Goal: Entertainment & Leisure: Consume media (video, audio)

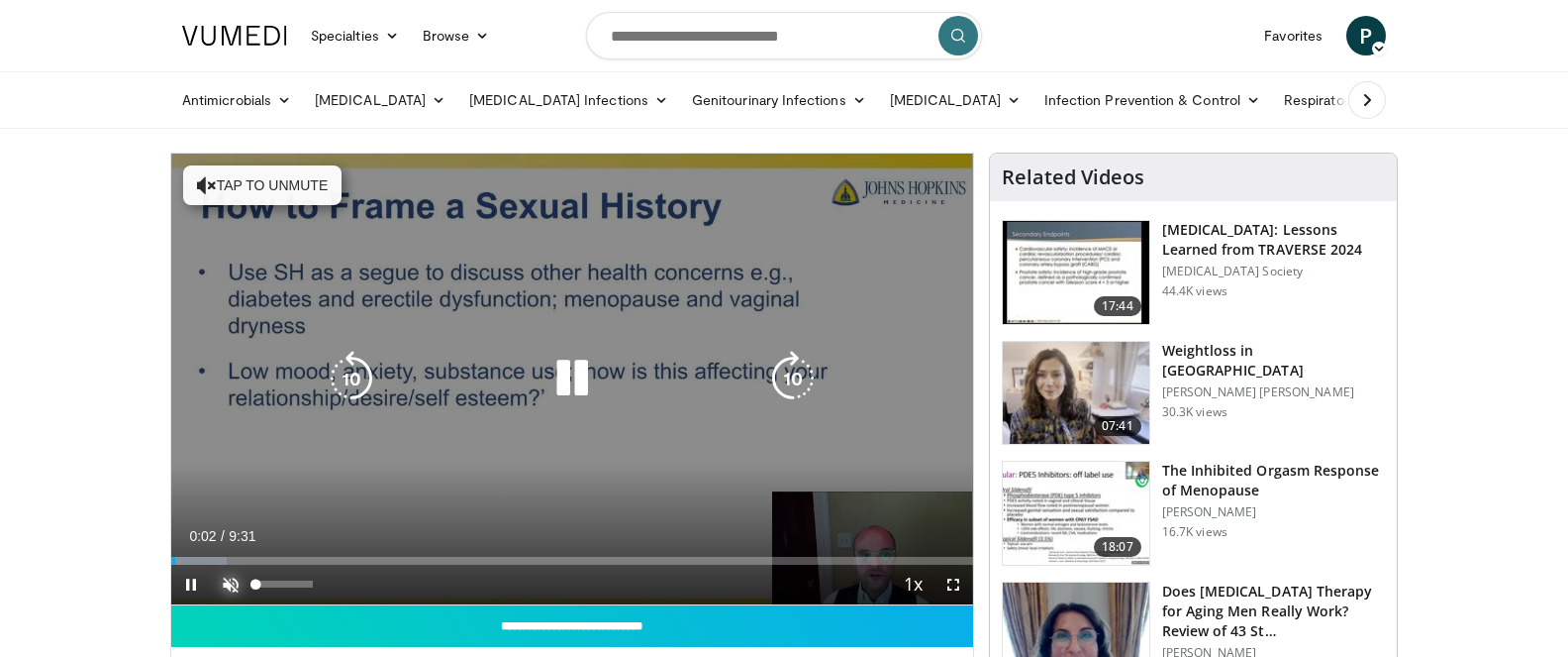
click at [231, 582] on span "Video Player" at bounding box center [231, 584] width 40 height 40
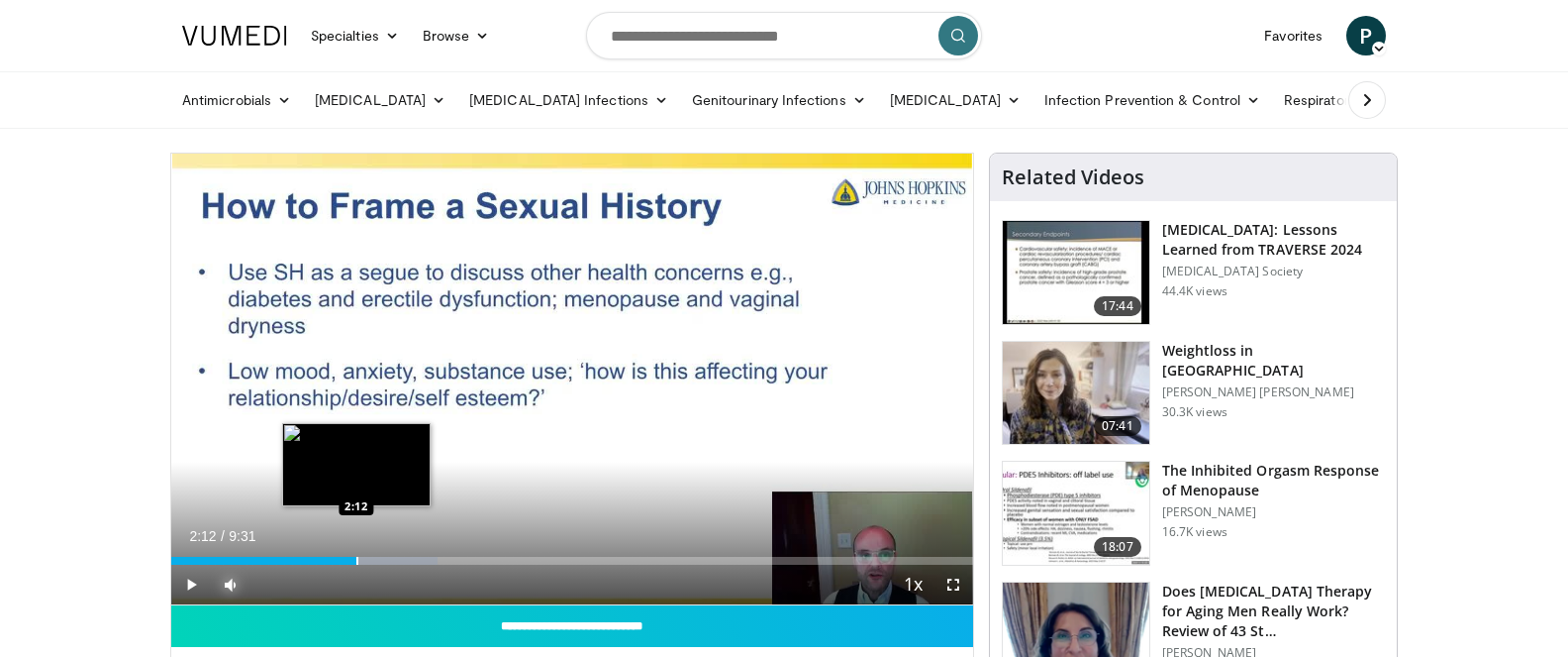
click at [357, 562] on div "Progress Bar" at bounding box center [358, 561] width 2 height 8
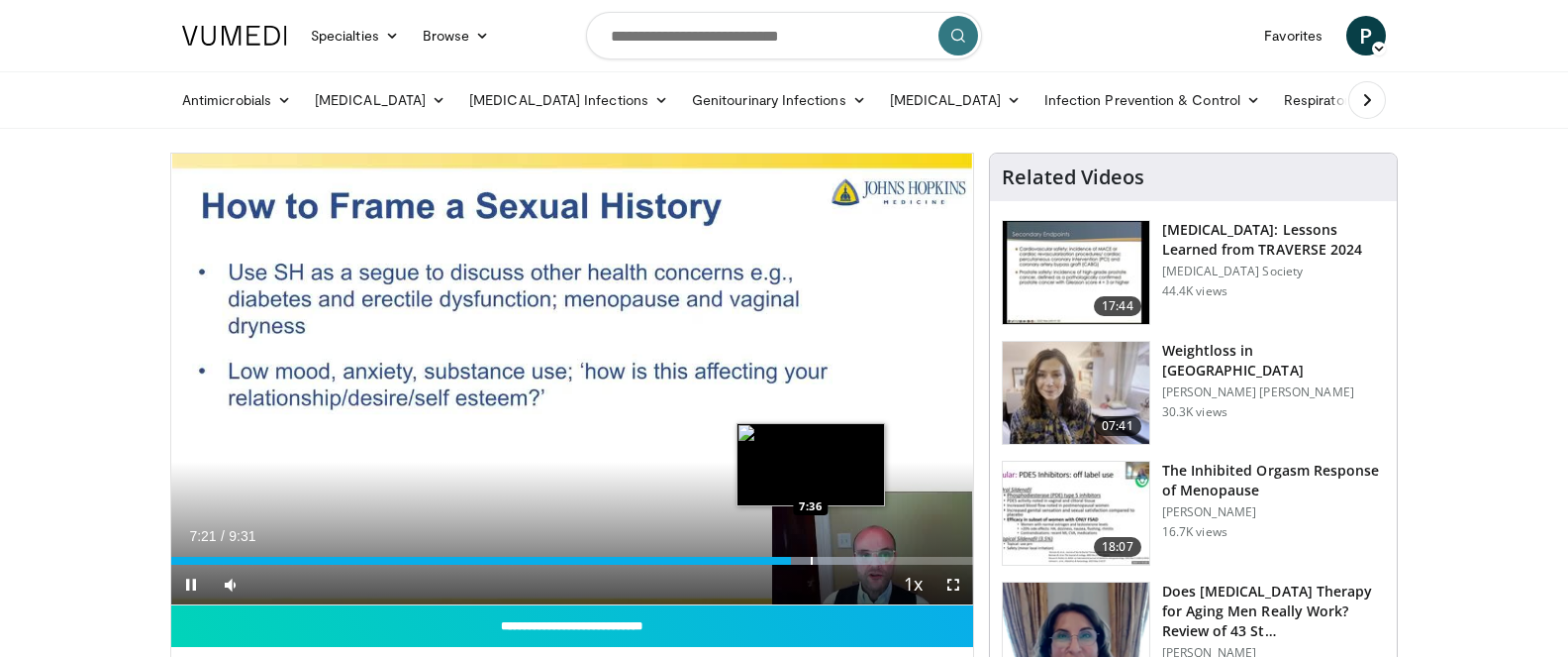
drag, startPoint x: 787, startPoint y: 565, endPoint x: 811, endPoint y: 563, distance: 24.1
click at [811, 565] on div "Current Time 7:21 / Duration 9:31 Pause Skip Backward Skip Forward Mute 42% Loa…" at bounding box center [571, 584] width 802 height 40
click at [811, 563] on div "Progress Bar" at bounding box center [812, 561] width 2 height 8
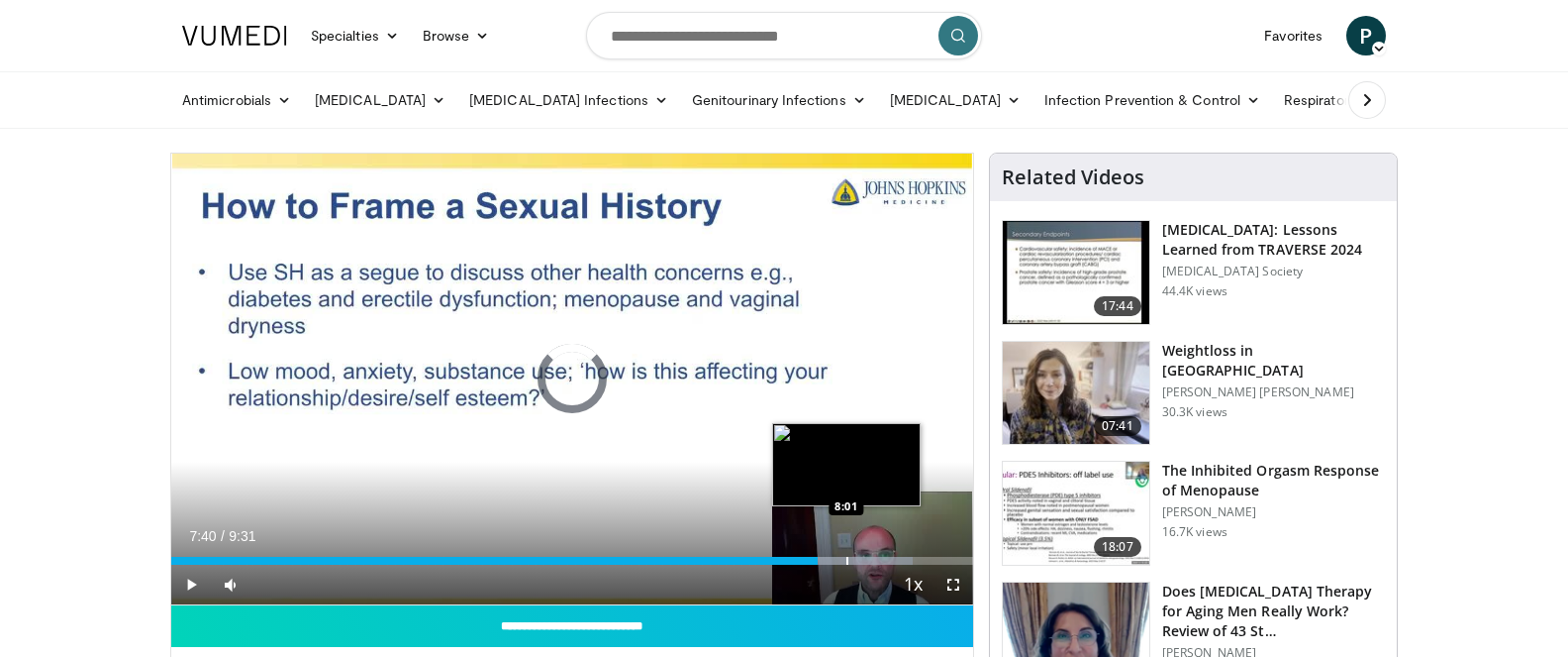
click at [846, 562] on div "Loaded : 92.51% 7:41 8:01" at bounding box center [571, 561] width 802 height 8
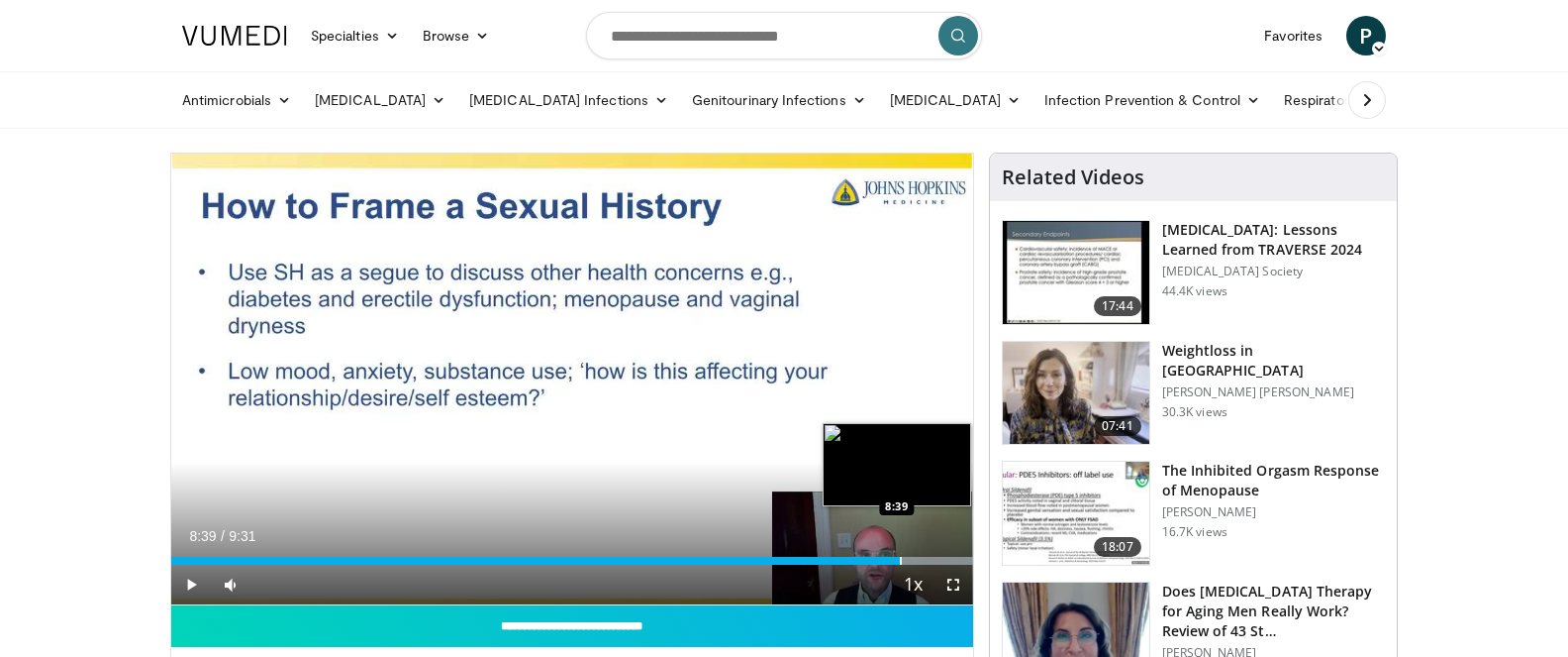
drag, startPoint x: 948, startPoint y: 563, endPoint x: 900, endPoint y: 562, distance: 48.0
click at [900, 562] on div "Progress Bar" at bounding box center [901, 561] width 2 height 8
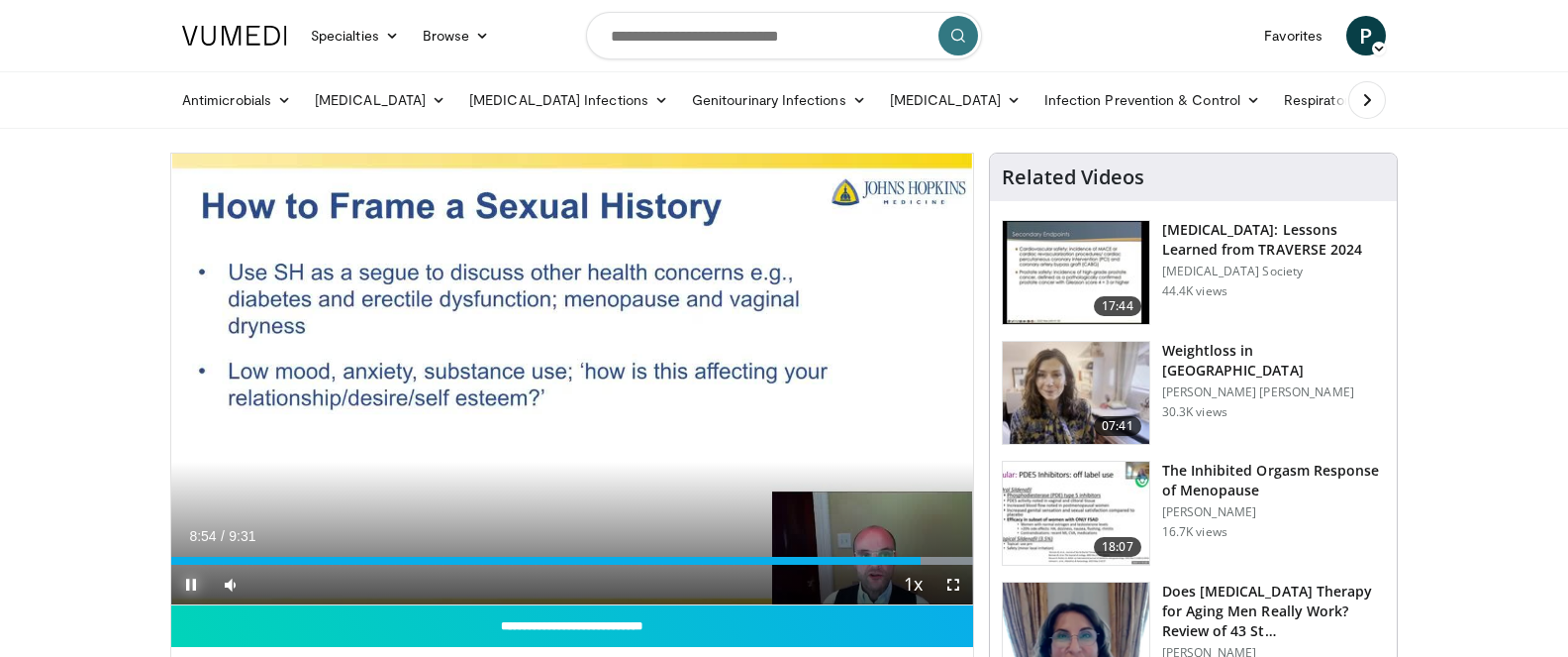
click at [190, 587] on span "Video Player" at bounding box center [191, 584] width 40 height 40
click at [193, 580] on span "Video Player" at bounding box center [191, 584] width 40 height 40
